Goal: Share content

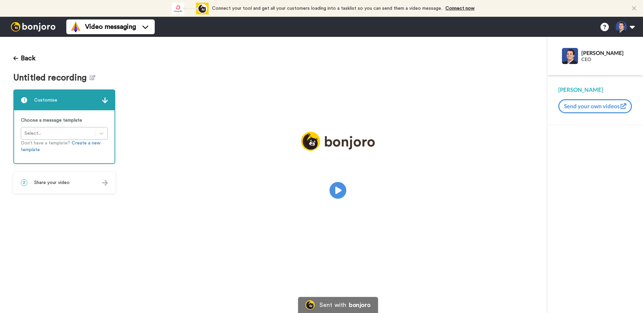
click at [74, 186] on div "2 Share your video" at bounding box center [64, 182] width 100 height 20
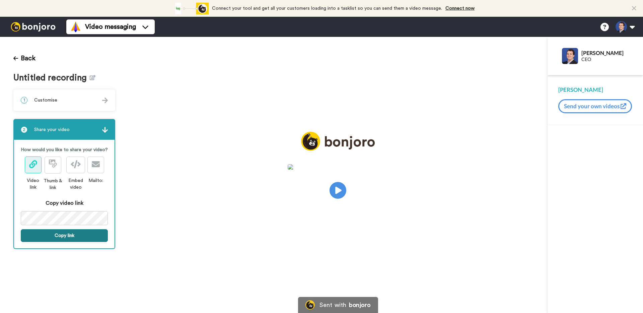
click at [104, 235] on button "Copy link" at bounding box center [64, 235] width 87 height 13
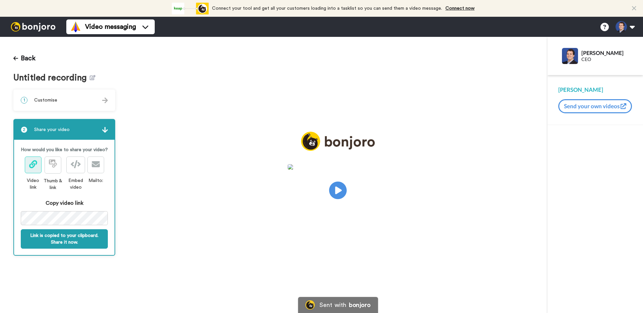
click at [337, 188] on icon "Play/Pause" at bounding box center [338, 190] width 18 height 32
